Goal: Information Seeking & Learning: Learn about a topic

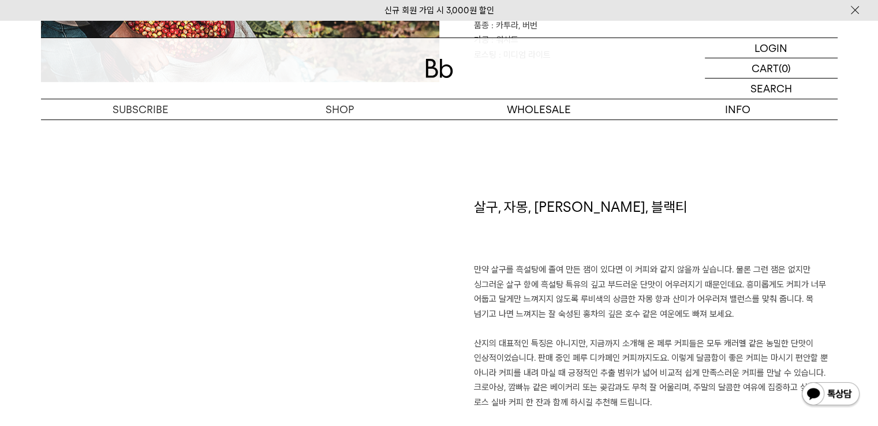
click at [609, 267] on p "만약 살구를 흑설탕에 졸여 만든 잼이 있다면 이 커피와 같지 않을까 싶습니다. 물론 그런 잼은 없지만 싱그러운 살구 향에 흑설탕 특유의 깊고 …" at bounding box center [656, 336] width 364 height 147
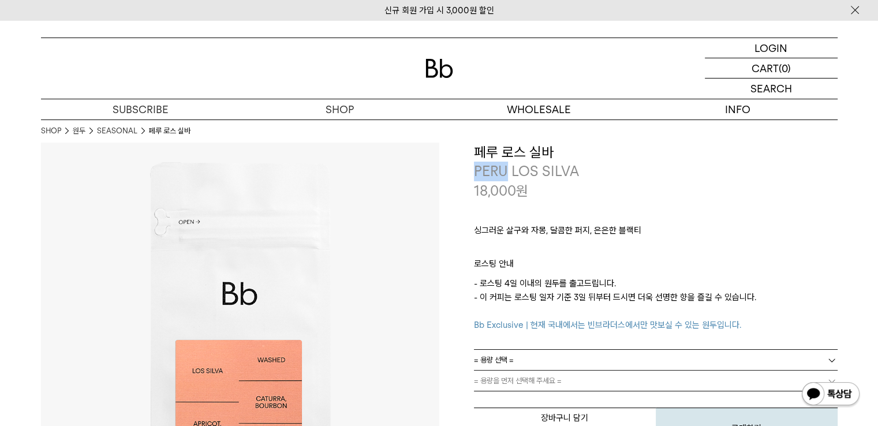
drag, startPoint x: 505, startPoint y: 173, endPoint x: 424, endPoint y: 170, distance: 80.9
click at [425, 170] on div "**********" at bounding box center [439, 342] width 797 height 398
click at [477, 184] on p "18,000 원" at bounding box center [501, 191] width 54 height 20
drag, startPoint x: 503, startPoint y: 176, endPoint x: 433, endPoint y: 160, distance: 72.1
click at [433, 160] on div "**********" at bounding box center [439, 342] width 797 height 398
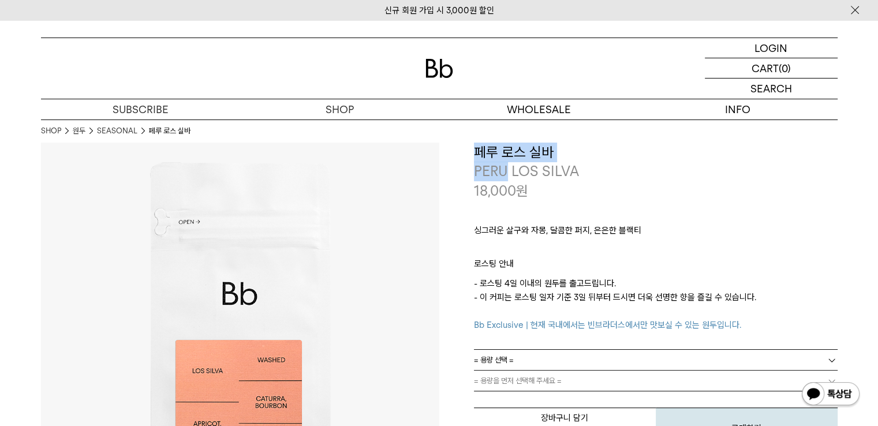
click at [433, 160] on img at bounding box center [240, 342] width 398 height 398
click at [488, 176] on p "PERU LOS SILVA" at bounding box center [656, 172] width 364 height 20
drag, startPoint x: 503, startPoint y: 169, endPoint x: 455, endPoint y: 169, distance: 48.5
click at [455, 169] on div "**********" at bounding box center [638, 296] width 398 height 307
copy p "PERU"
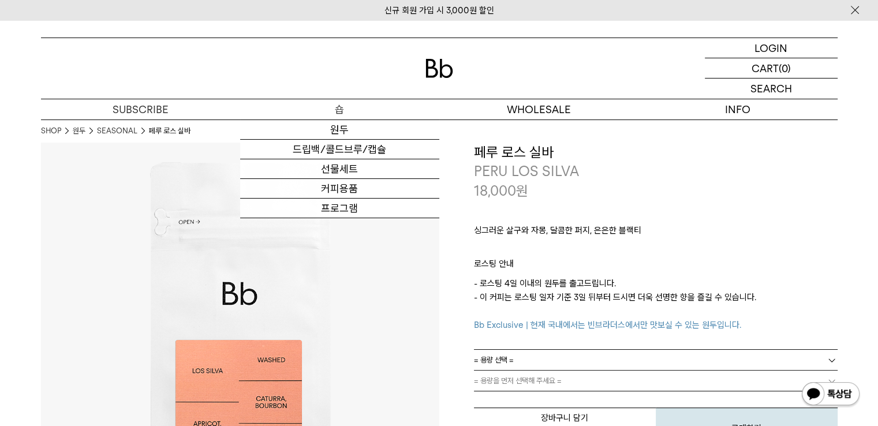
click at [339, 114] on p "숍" at bounding box center [339, 109] width 199 height 20
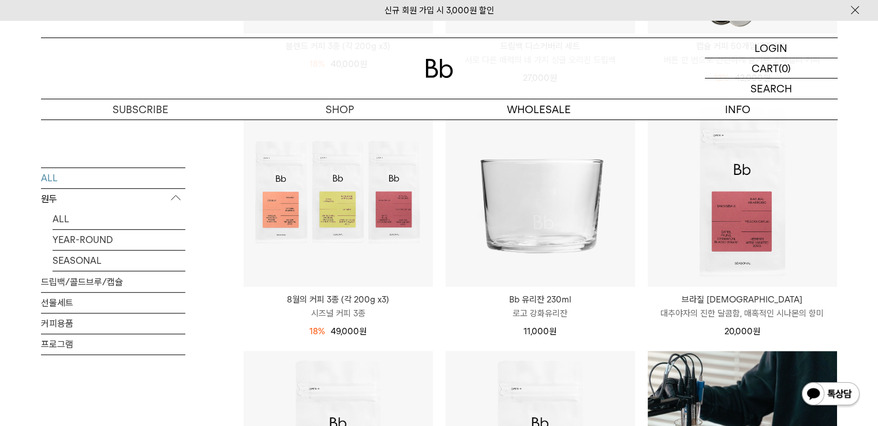
scroll to position [648, 0]
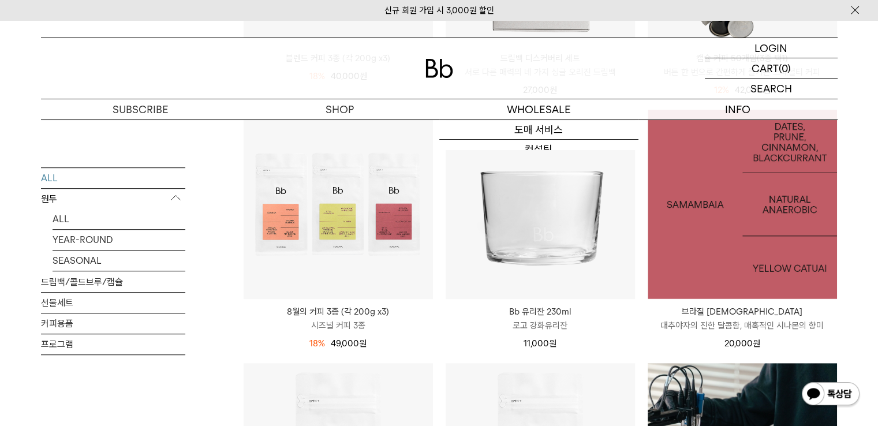
click at [781, 238] on img at bounding box center [742, 204] width 189 height 189
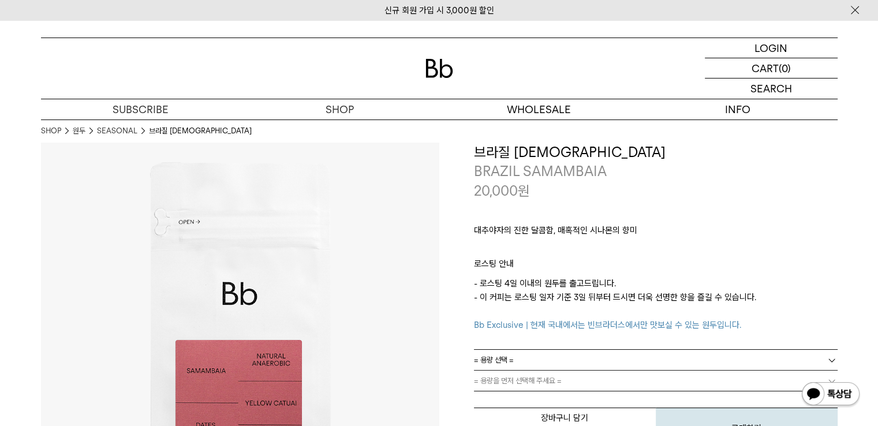
drag, startPoint x: 0, startPoint y: 0, endPoint x: 454, endPoint y: 158, distance: 480.9
click at [454, 158] on div "**********" at bounding box center [638, 296] width 398 height 307
drag, startPoint x: 472, startPoint y: 170, endPoint x: 460, endPoint y: 169, distance: 11.6
click at [460, 169] on div "**********" at bounding box center [638, 296] width 398 height 307
copy p "BRAZIL"
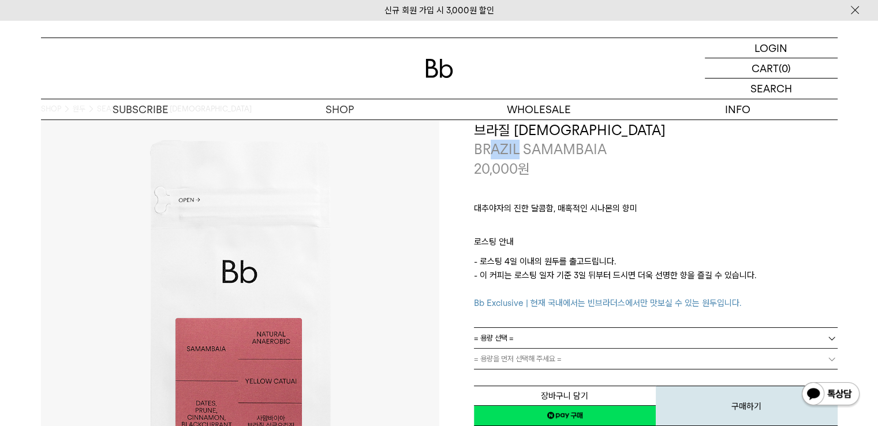
scroll to position [23, 0]
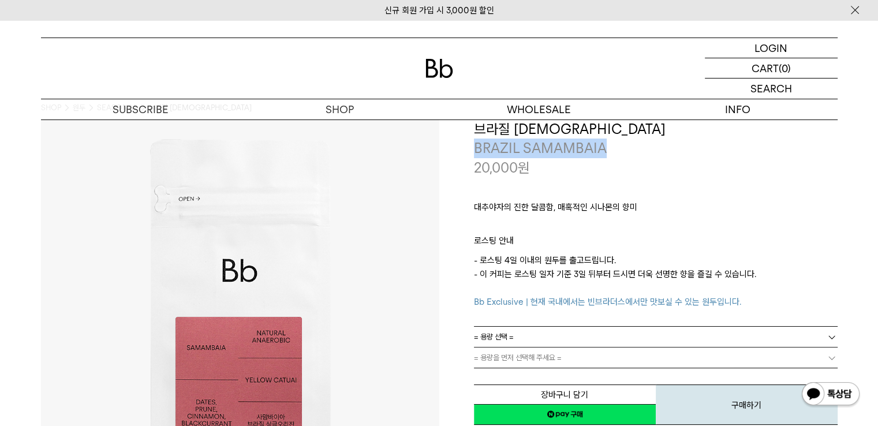
drag, startPoint x: 475, startPoint y: 148, endPoint x: 607, endPoint y: 149, distance: 132.2
click at [607, 149] on p "BRAZIL SAMAMBAIA" at bounding box center [656, 149] width 364 height 20
copy p "BRAZIL SAMAMBAIA"
click at [675, 191] on div "대추야자의 진한 달콤함, 매혹적인 시나몬의 향미 ㅤ 로스팅 안내 - 로스팅 4일 이내의 원두를 출고드립니다. - 이 커피는 로스팅 일자 기준 …" at bounding box center [656, 251] width 364 height 149
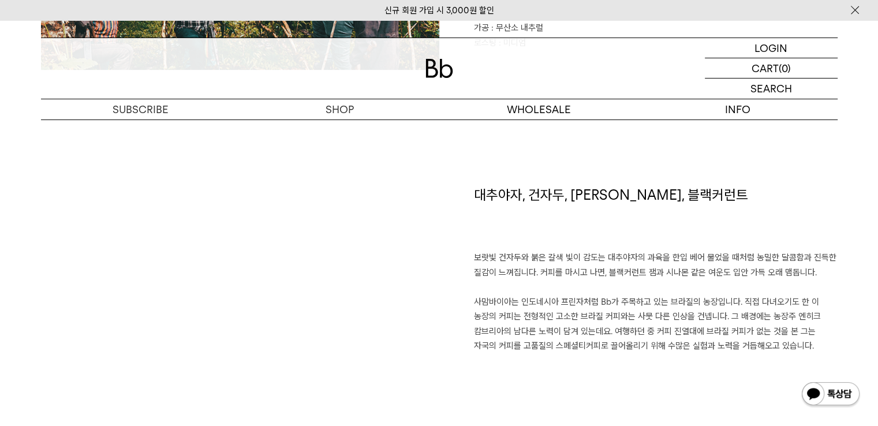
scroll to position [761, 0]
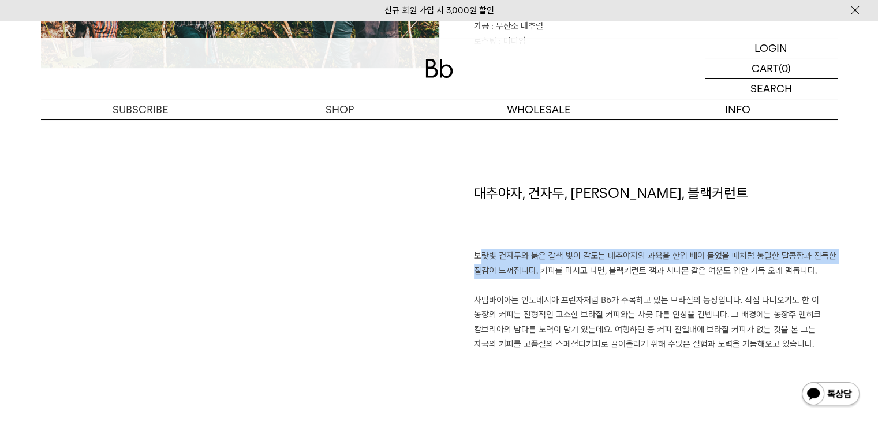
drag, startPoint x: 537, startPoint y: 270, endPoint x: 461, endPoint y: 255, distance: 77.7
click at [461, 255] on div "대추야자, 건자두, 시나몬, 블랙커런트 보랏빛 건자두와 붉은 갈색 빛이 감도는 대추야자의 과육을 한입 베어 물었을 때처럼 농밀한 달콤함과 진득…" at bounding box center [638, 333] width 398 height 298
copy p "보랏빛 건자두와 붉은 갈색 빛이 감도는 대추야자의 과육을 한입 베어 물었을 때처럼 농밀한 달콤함과 진득한 질감이 느껴집니다."
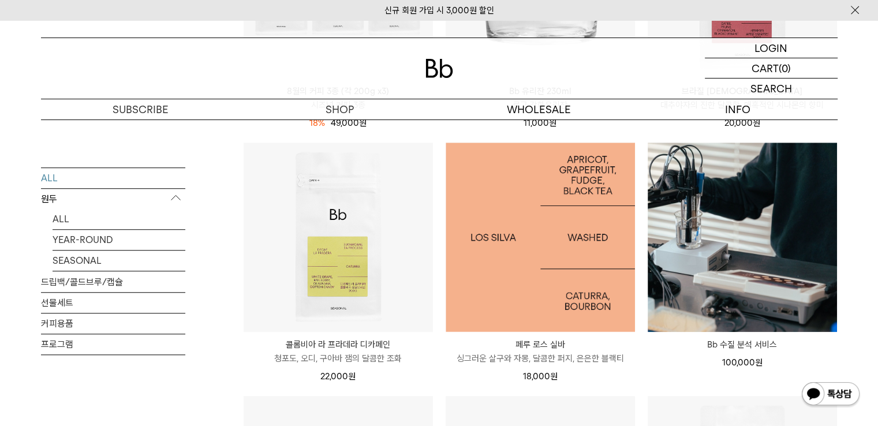
scroll to position [869, 0]
click at [558, 251] on img at bounding box center [540, 236] width 189 height 189
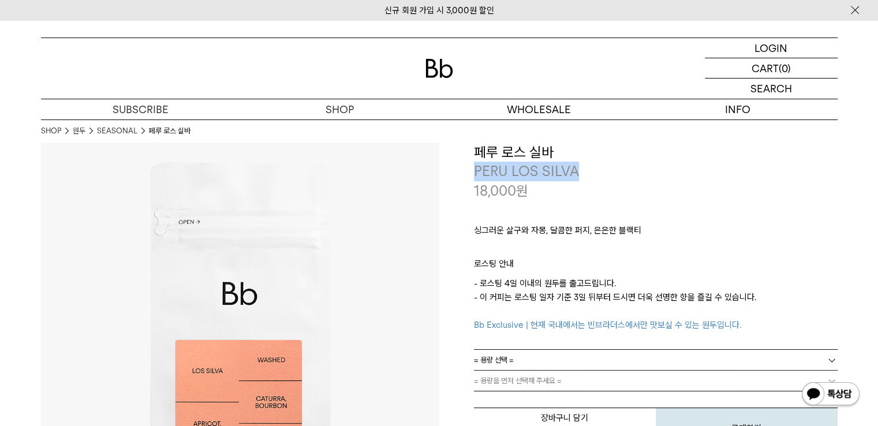
drag, startPoint x: 475, startPoint y: 170, endPoint x: 580, endPoint y: 169, distance: 105.7
click at [580, 169] on p "PERU LOS SILVA" at bounding box center [656, 172] width 364 height 20
copy p "PERU LOS SILVA"
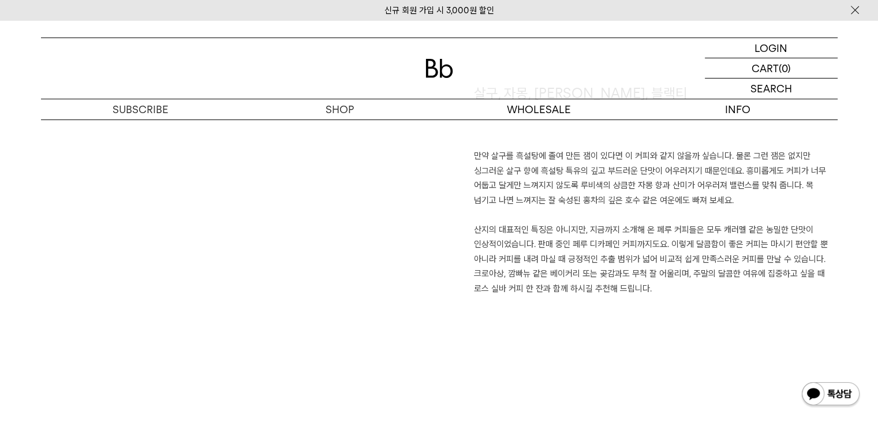
scroll to position [856, 0]
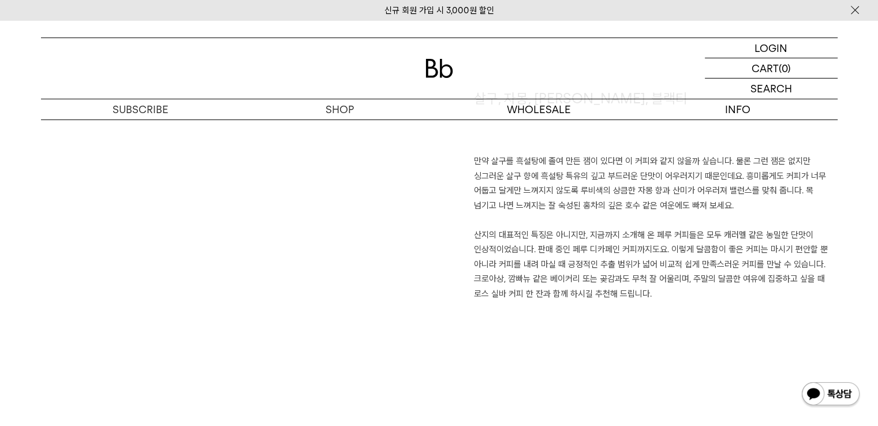
drag, startPoint x: 579, startPoint y: 186, endPoint x: 707, endPoint y: 208, distance: 129.5
click at [707, 208] on p "만약 살구를 흑설탕에 졸여 만든 잼이 있다면 이 커피와 같지 않을까 싶습니다. 물론 그런 잼은 없지만 싱그러운 살구 향에 흑설탕 특유의 깊고 …" at bounding box center [656, 227] width 364 height 147
copy p "루비색의 상큼한 자몽 향과 [PERSON_NAME]가 어우러져 밸런스를 맞춰 줍니다. 목 넘기고 나면 느껴지는 잘 숙성된 홍차의 깊은 호수 같…"
